Goal: Transaction & Acquisition: Download file/media

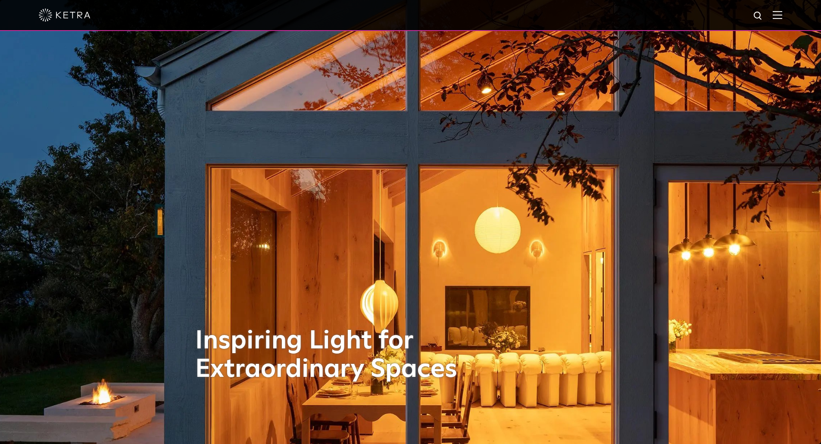
click at [791, 17] on div at bounding box center [410, 15] width 821 height 31
click at [782, 16] on img at bounding box center [776, 15] width 9 height 8
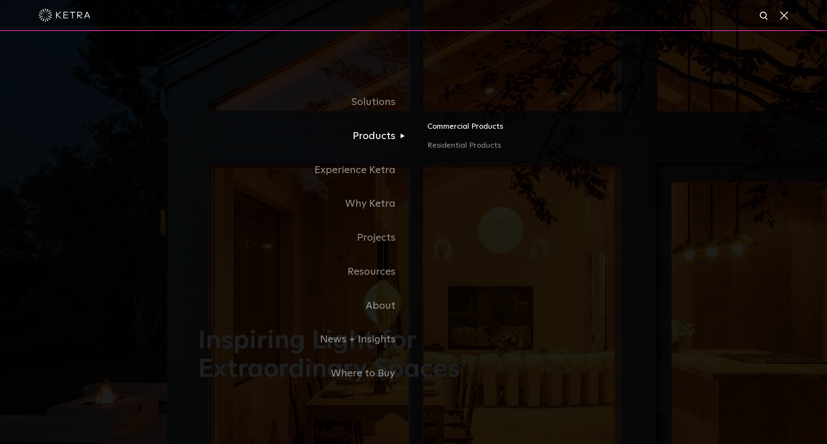
click at [460, 131] on link "Commercial Products" at bounding box center [528, 130] width 202 height 19
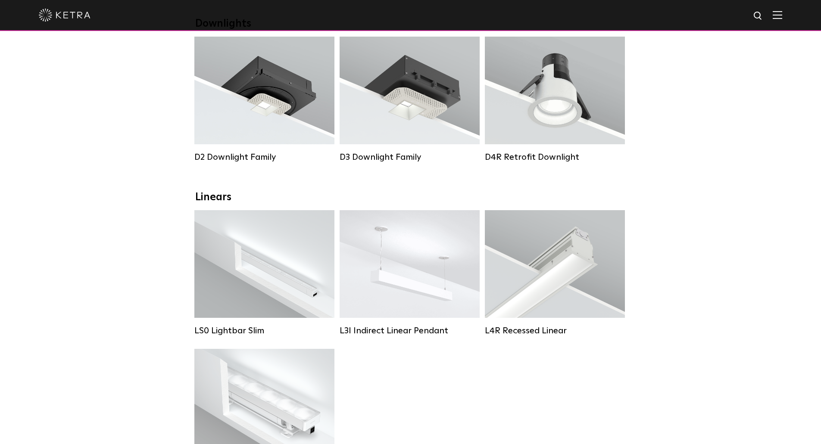
scroll to position [186, 0]
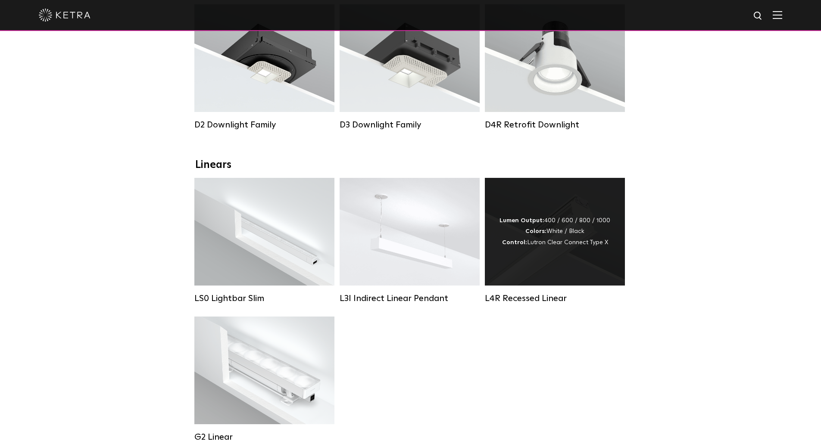
click at [533, 234] on strong "Colors:" at bounding box center [535, 231] width 21 height 6
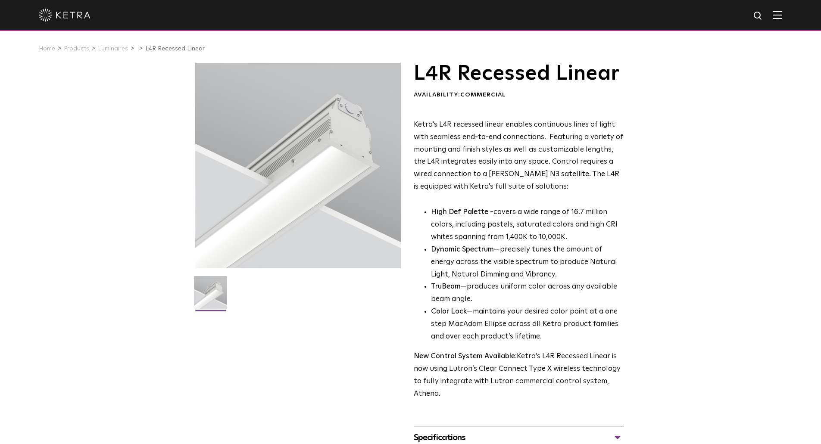
click at [203, 289] on img at bounding box center [210, 296] width 33 height 40
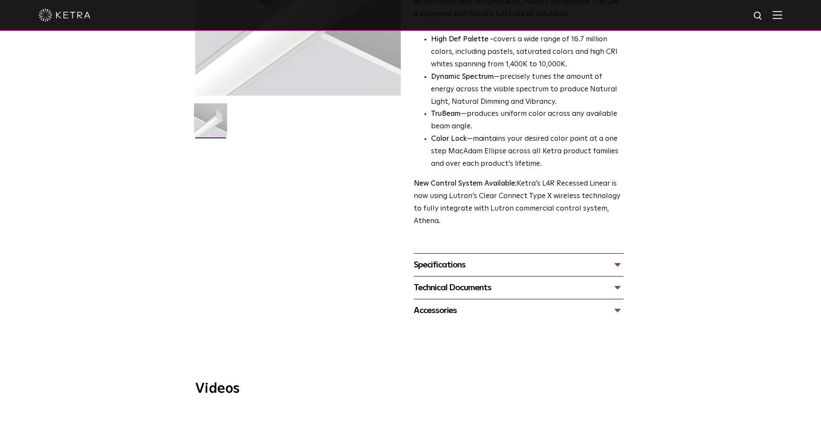
scroll to position [133, 0]
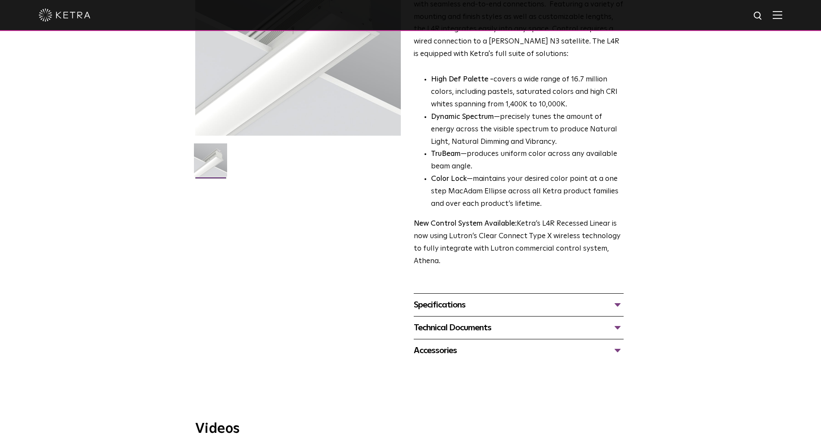
click at [418, 308] on div "Specifications" at bounding box center [519, 305] width 210 height 14
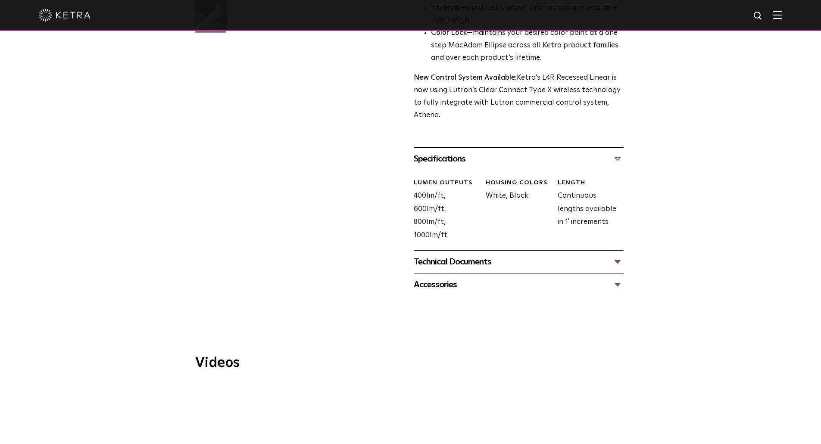
scroll to position [282, 0]
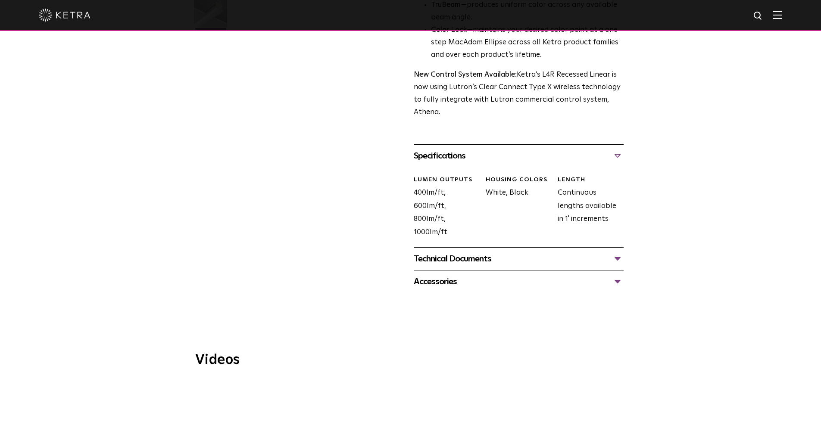
click at [619, 260] on div "Technical Documents" at bounding box center [519, 259] width 210 height 14
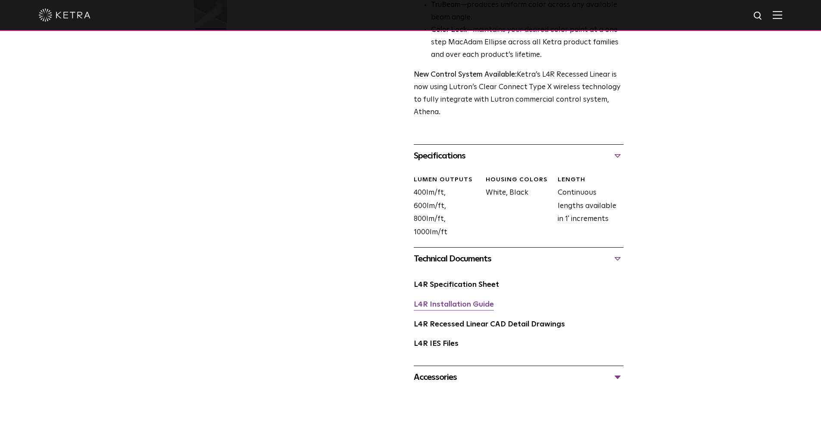
click at [449, 308] on link "L4R Installation Guide" at bounding box center [454, 304] width 80 height 7
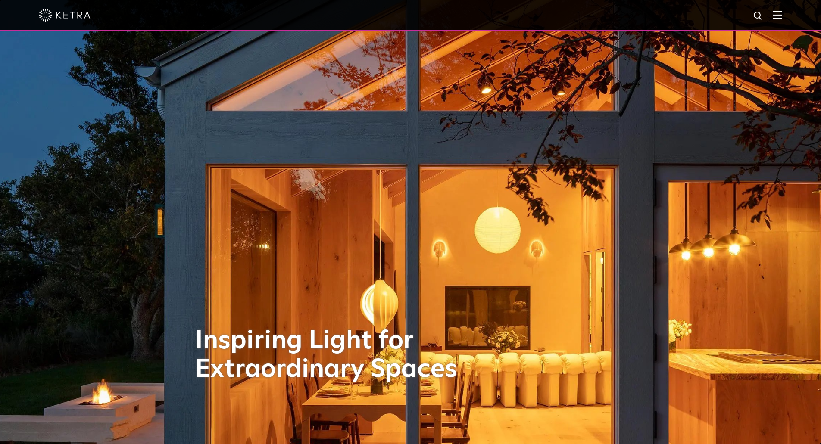
click at [782, 17] on img at bounding box center [776, 15] width 9 height 8
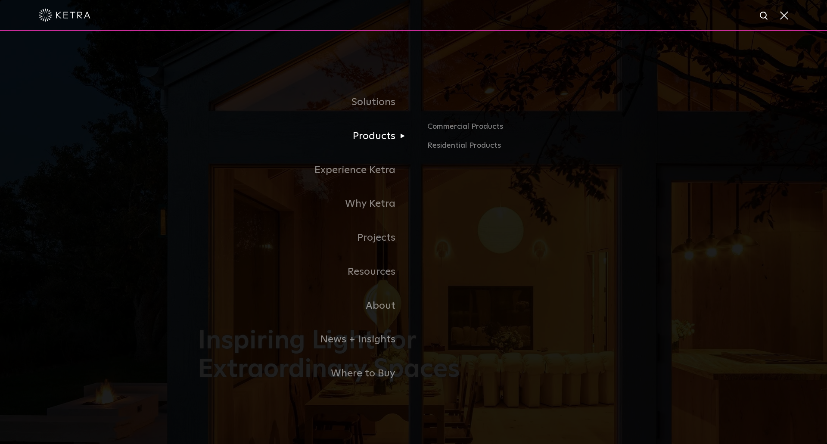
click at [379, 135] on link "Products" at bounding box center [305, 136] width 215 height 34
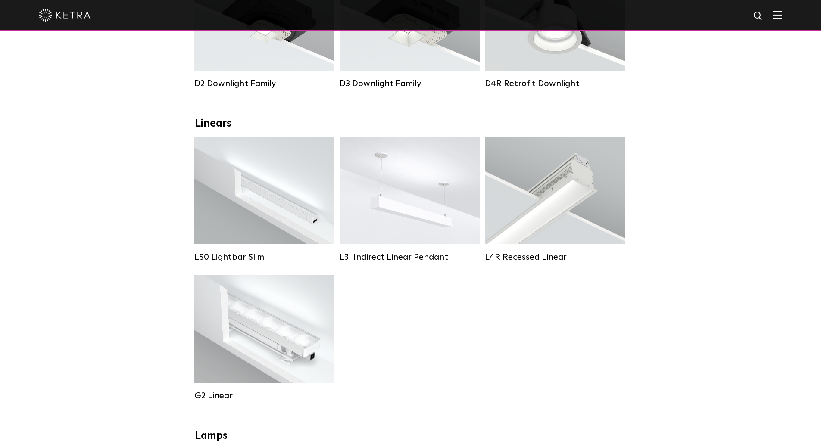
scroll to position [229, 0]
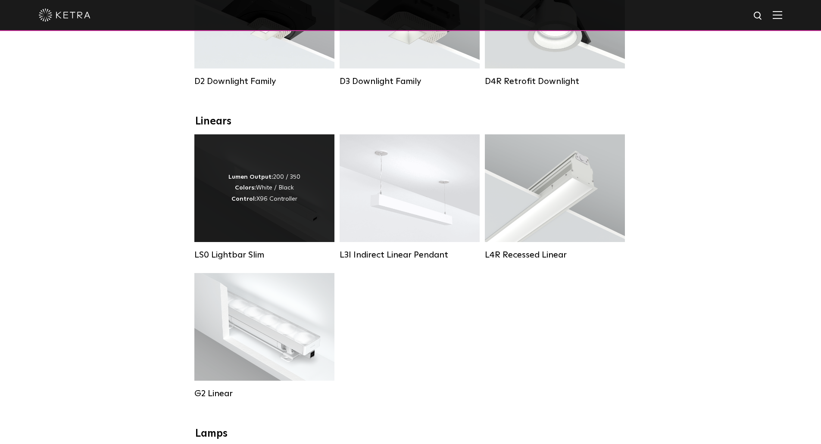
click at [235, 165] on div "Lumen Output: 200 / 350 Colors: White / Black Control: X96 Controller" at bounding box center [264, 188] width 140 height 108
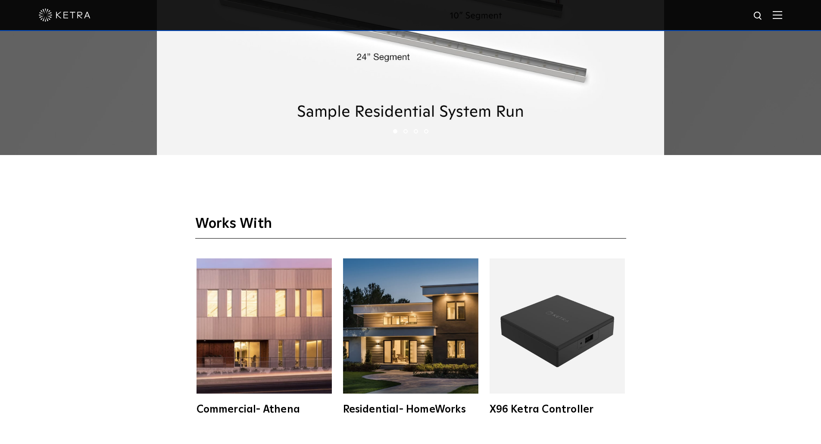
scroll to position [1795, 0]
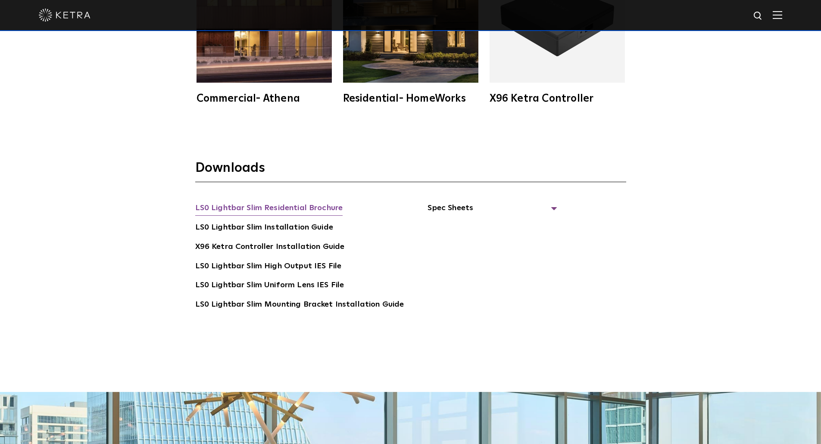
click at [225, 202] on link "LS0 Lightbar Slim Residential Brochure" at bounding box center [269, 209] width 148 height 14
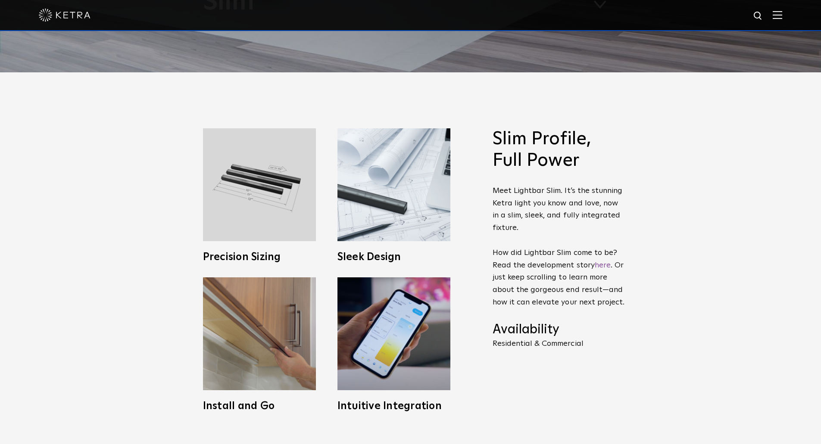
scroll to position [0, 0]
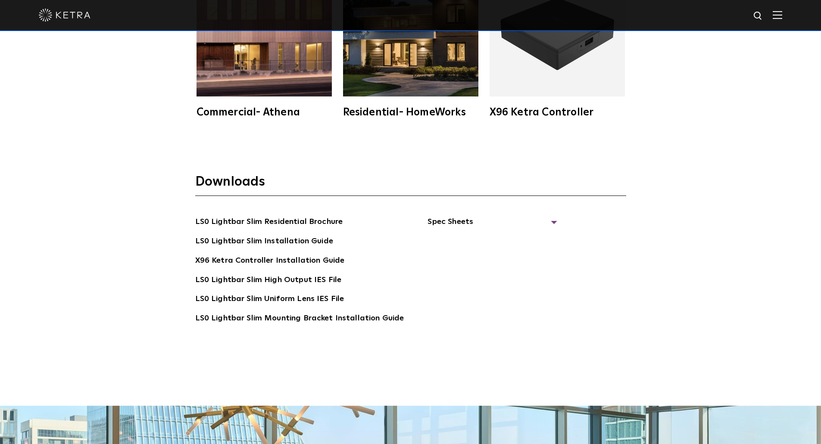
scroll to position [1820, 0]
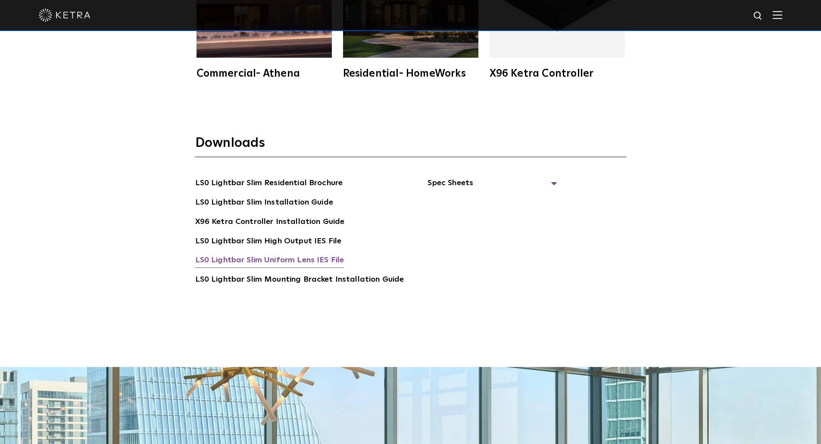
click at [239, 259] on link "LS0 Lightbar Slim Uniform Lens IES File" at bounding box center [269, 261] width 149 height 14
click at [313, 283] on link "LS0 Lightbar Slim Mounting Bracket Installation Guide" at bounding box center [299, 281] width 209 height 14
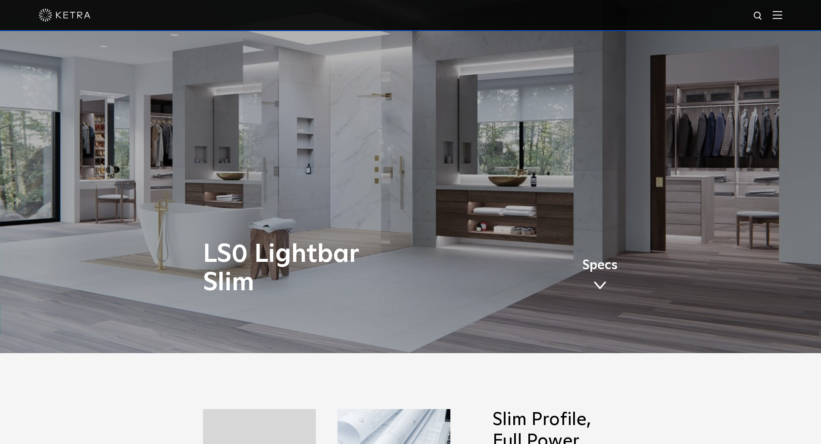
scroll to position [0, 0]
